Goal: Task Accomplishment & Management: Manage account settings

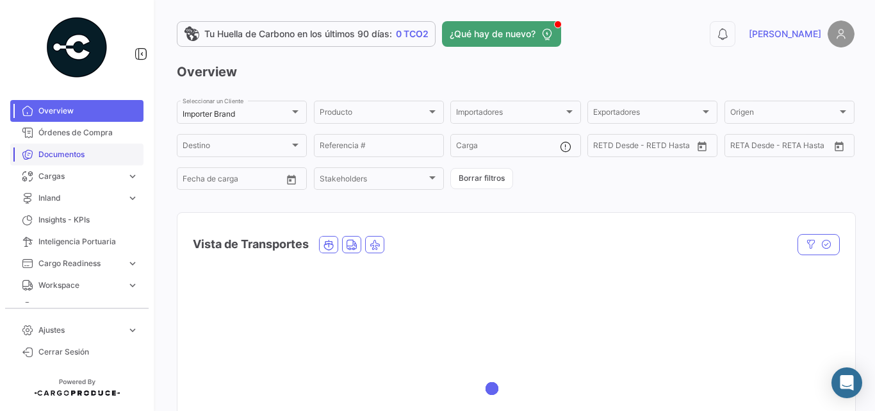
click at [60, 153] on span "Documentos" at bounding box center [88, 155] width 100 height 12
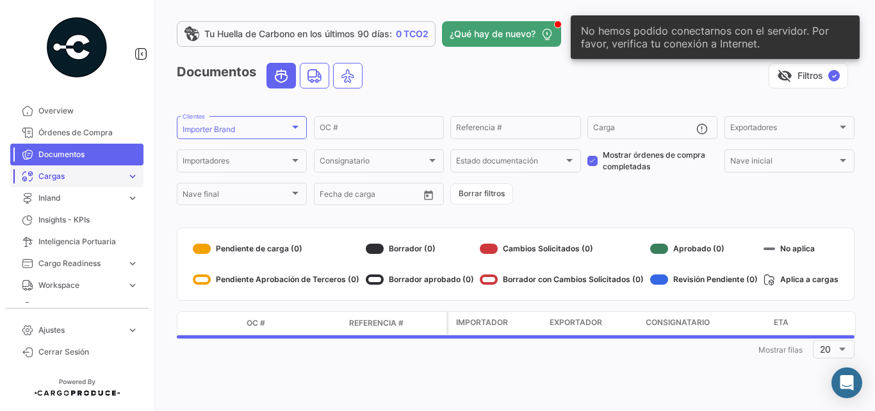
click at [57, 177] on span "Cargas" at bounding box center [79, 176] width 83 height 12
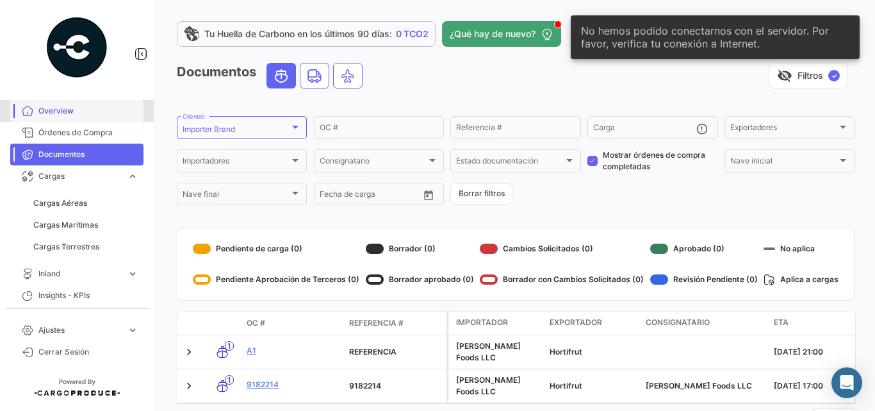
click at [80, 110] on span "Overview" at bounding box center [88, 111] width 100 height 12
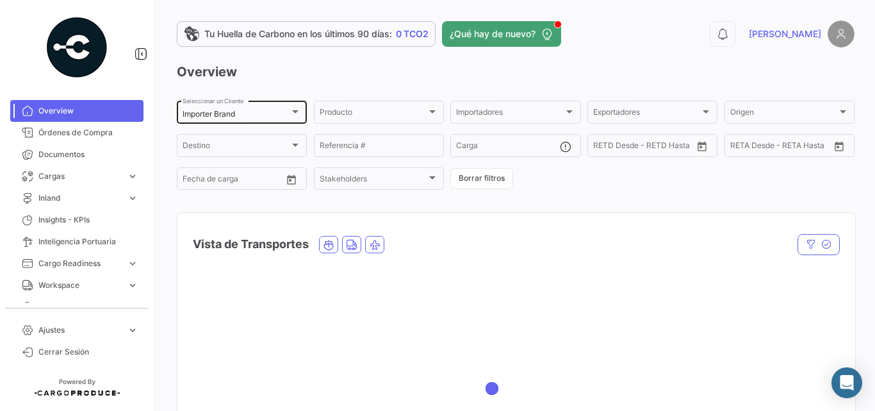
click at [255, 114] on div "Importer Brand" at bounding box center [236, 114] width 107 height 9
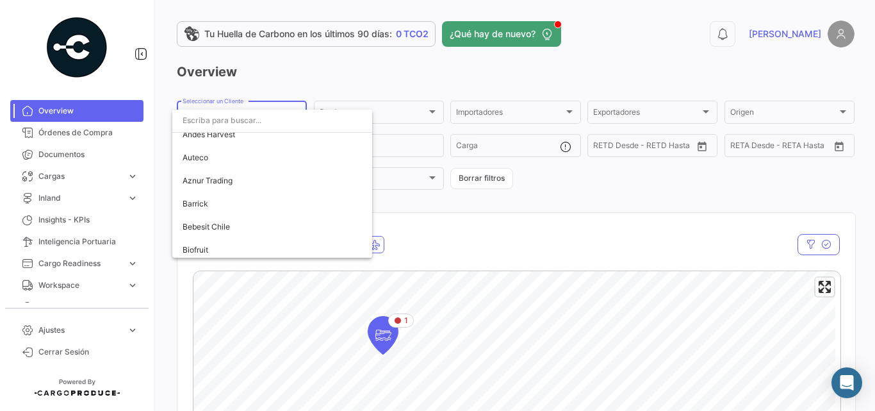
scroll to position [641, 0]
click at [227, 184] on span "Bebesit Chile" at bounding box center [206, 184] width 47 height 10
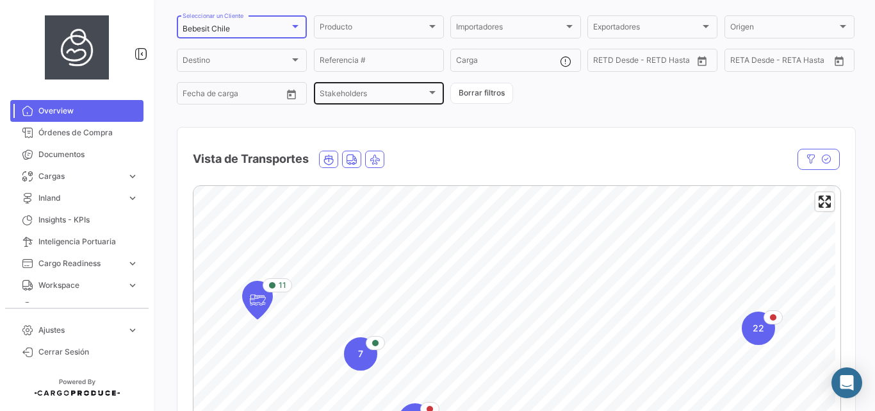
scroll to position [171, 0]
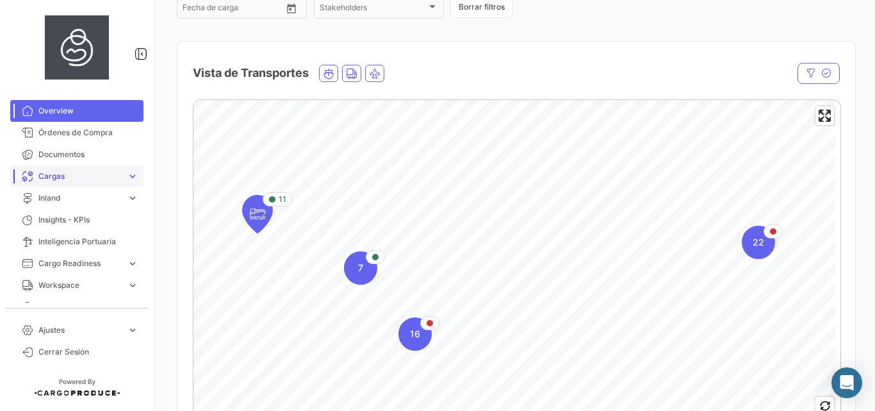
click at [79, 176] on span "Cargas" at bounding box center [79, 176] width 83 height 12
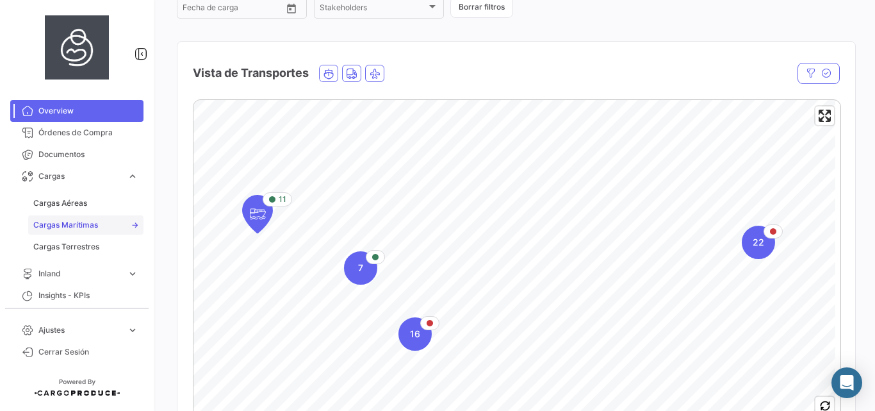
click at [87, 227] on span "Cargas Marítimas" at bounding box center [65, 225] width 65 height 12
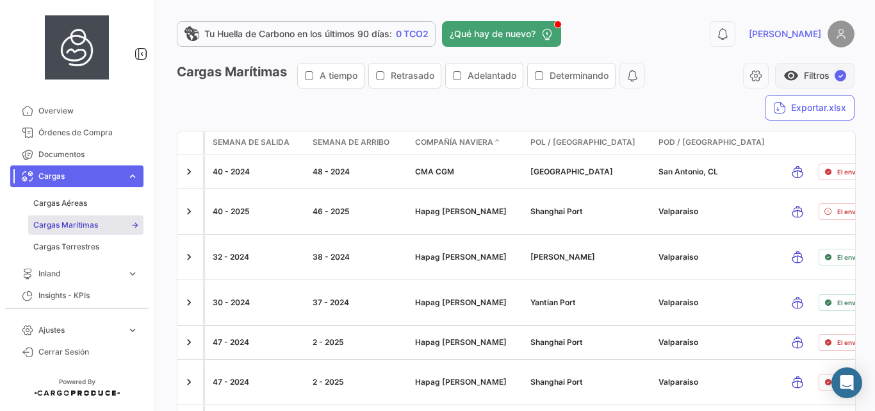
click at [817, 80] on button "visibility Filtros ✓" at bounding box center [814, 76] width 79 height 26
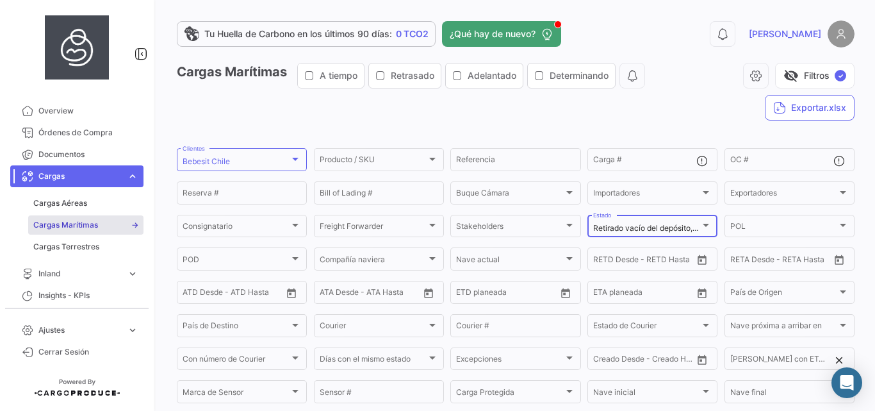
click at [632, 229] on span "Retirado vacío del depósito, Gate In Full, En [PERSON_NAME] a POD, Descargado e…" at bounding box center [801, 228] width 417 height 10
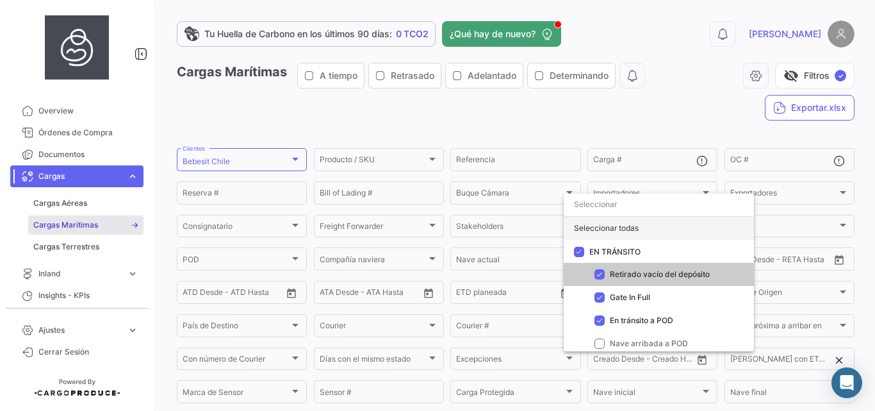
click at [643, 220] on div "Seleccionar todas" at bounding box center [659, 228] width 190 height 23
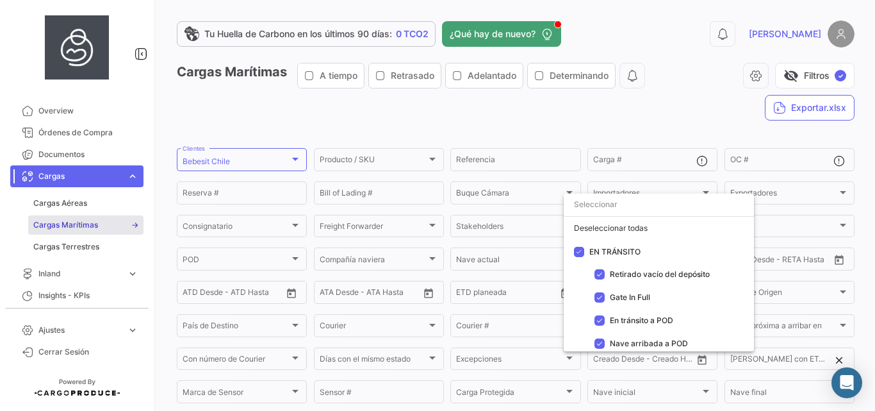
click at [669, 123] on div at bounding box center [437, 205] width 875 height 411
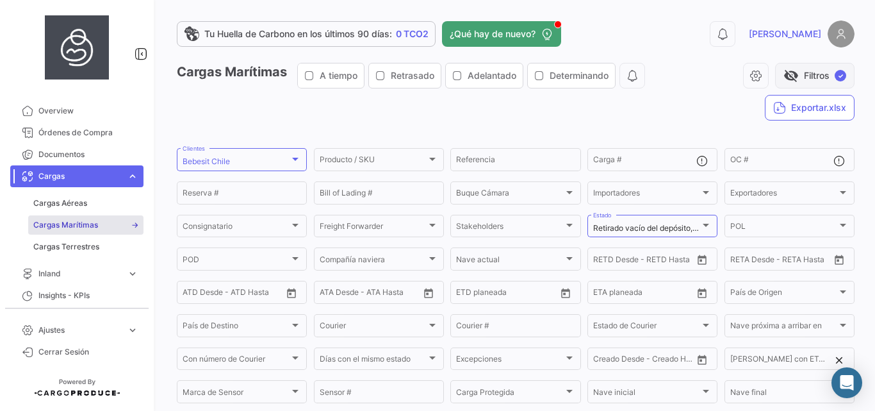
click at [792, 74] on button "visibility_off Filtros ✓" at bounding box center [814, 76] width 79 height 26
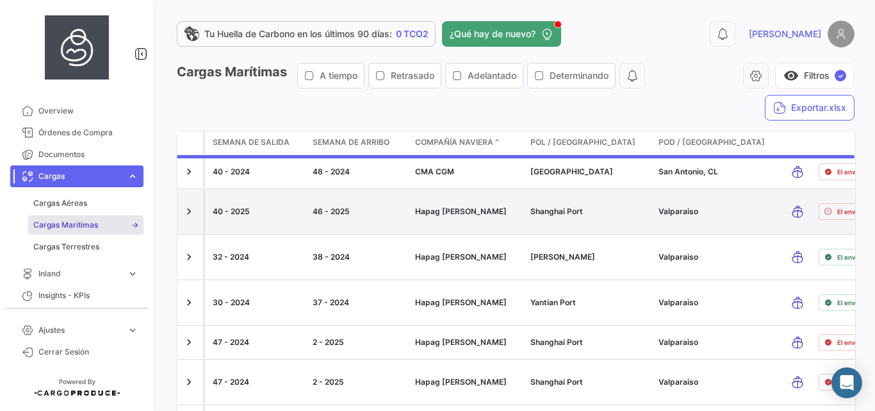
scroll to position [197, 0]
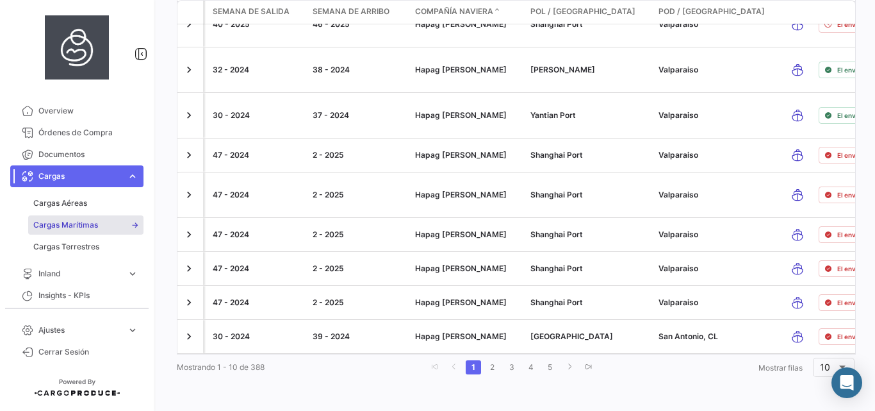
click at [359, 377] on div "Mostrando 1 - 10 de 388 1 2 3 4 5 Mostrar [PERSON_NAME] 10" at bounding box center [516, 367] width 678 height 23
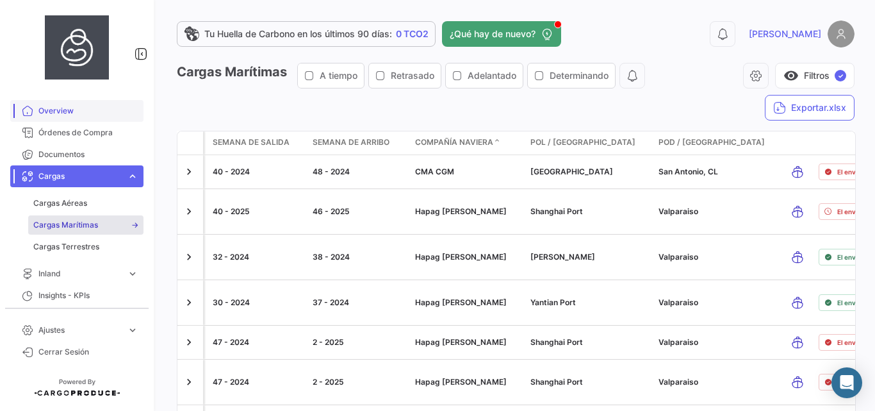
click at [70, 104] on link "Overview" at bounding box center [76, 111] width 133 height 22
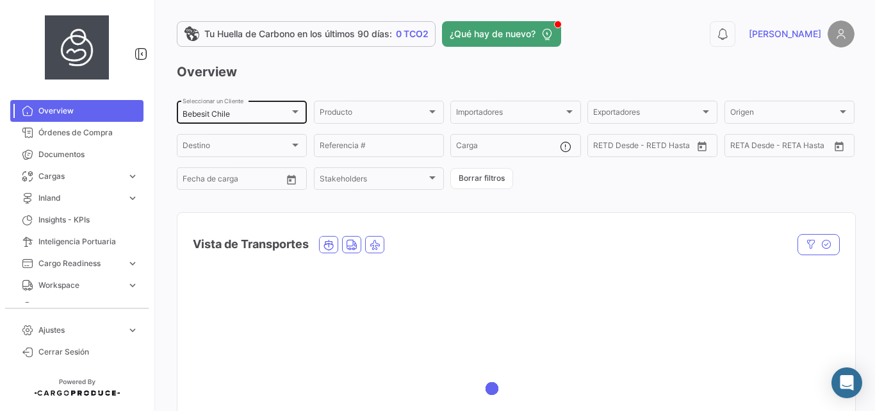
click at [291, 114] on div at bounding box center [296, 111] width 12 height 10
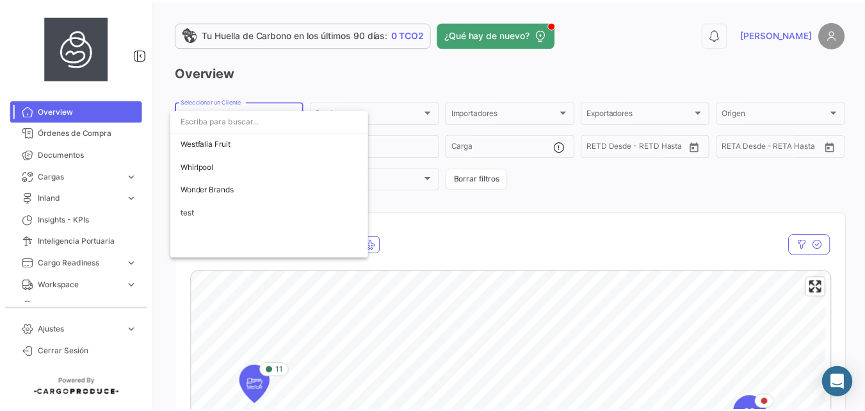
scroll to position [4247, 0]
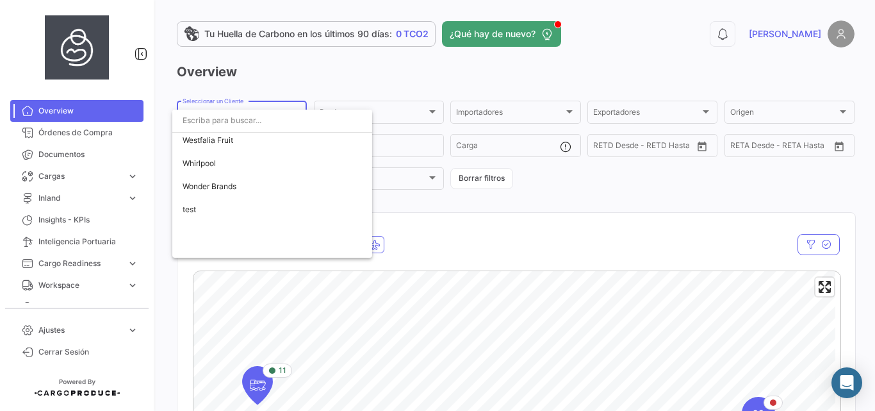
click at [74, 353] on div at bounding box center [437, 205] width 875 height 411
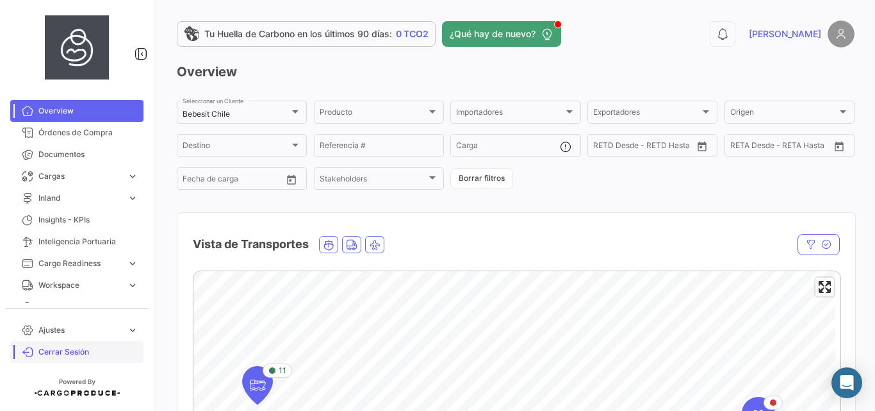
click at [78, 347] on span "Cerrar Sesión" at bounding box center [88, 352] width 100 height 12
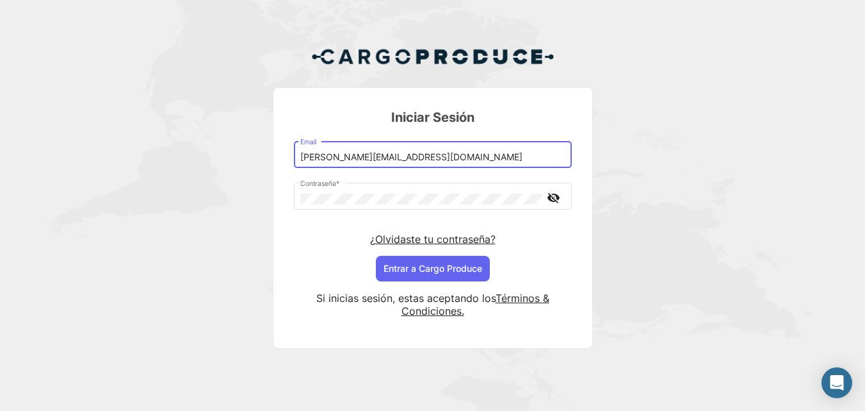
click at [342, 155] on input "[PERSON_NAME][EMAIL_ADDRESS][DOMAIN_NAME]" at bounding box center [432, 157] width 265 height 11
type input "[PERSON_NAME][EMAIL_ADDRESS][DOMAIN_NAME]"
click at [445, 265] on button "Entrar a Cargo Produce" at bounding box center [433, 269] width 114 height 26
